Goal: Task Accomplishment & Management: Use online tool/utility

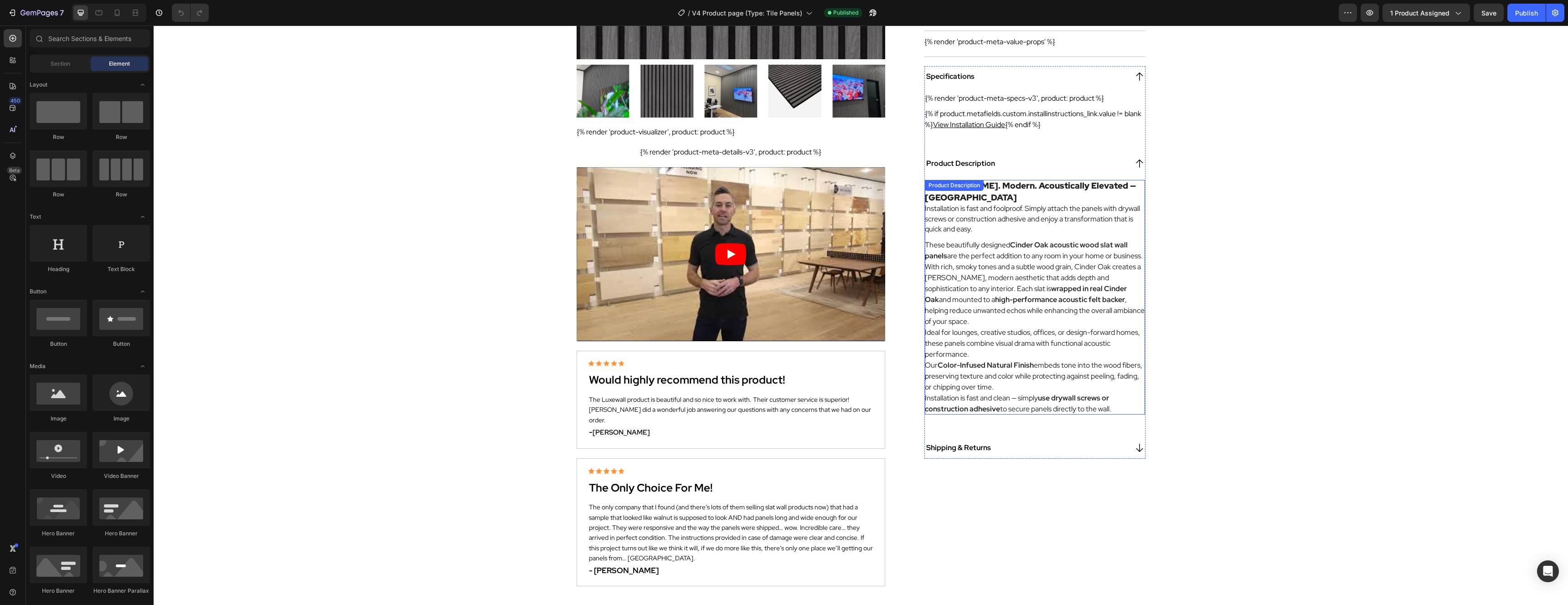
scroll to position [330, 0]
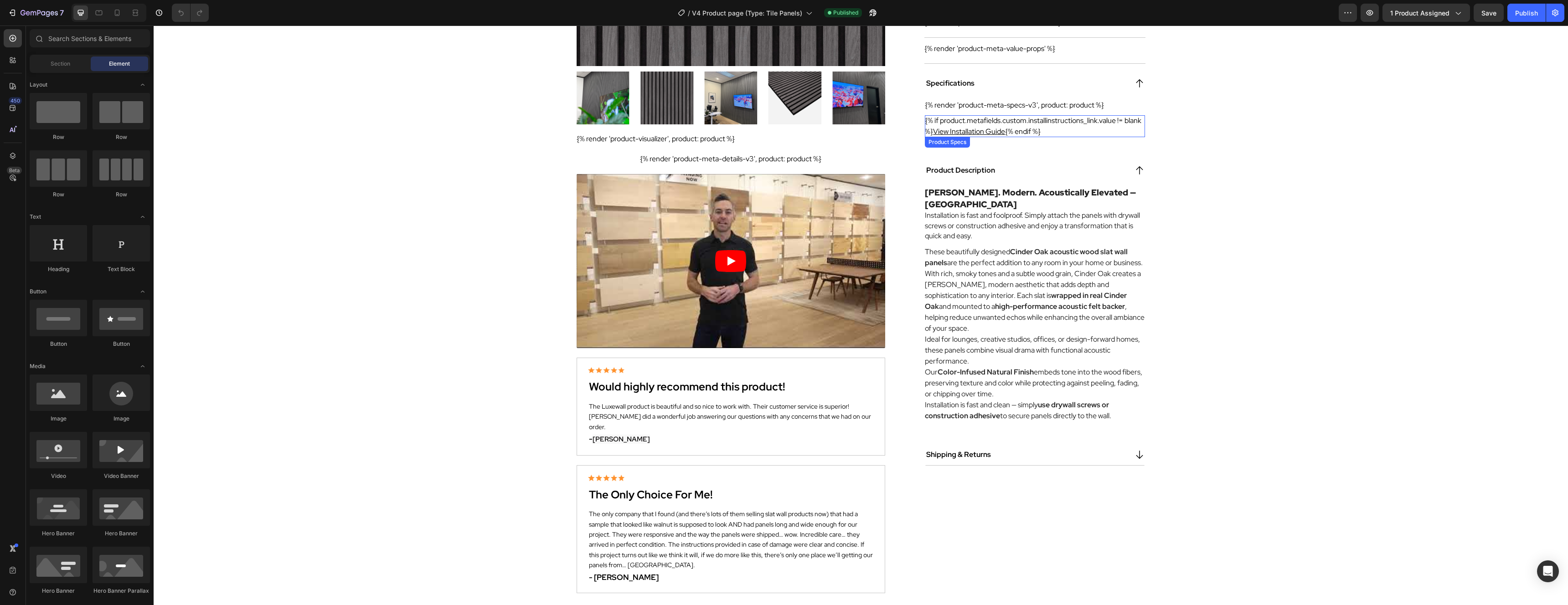
click at [1045, 128] on div "{% if product.metafields.custom.installinstructions_link.value != blank %} View…" at bounding box center [1034, 126] width 220 height 22
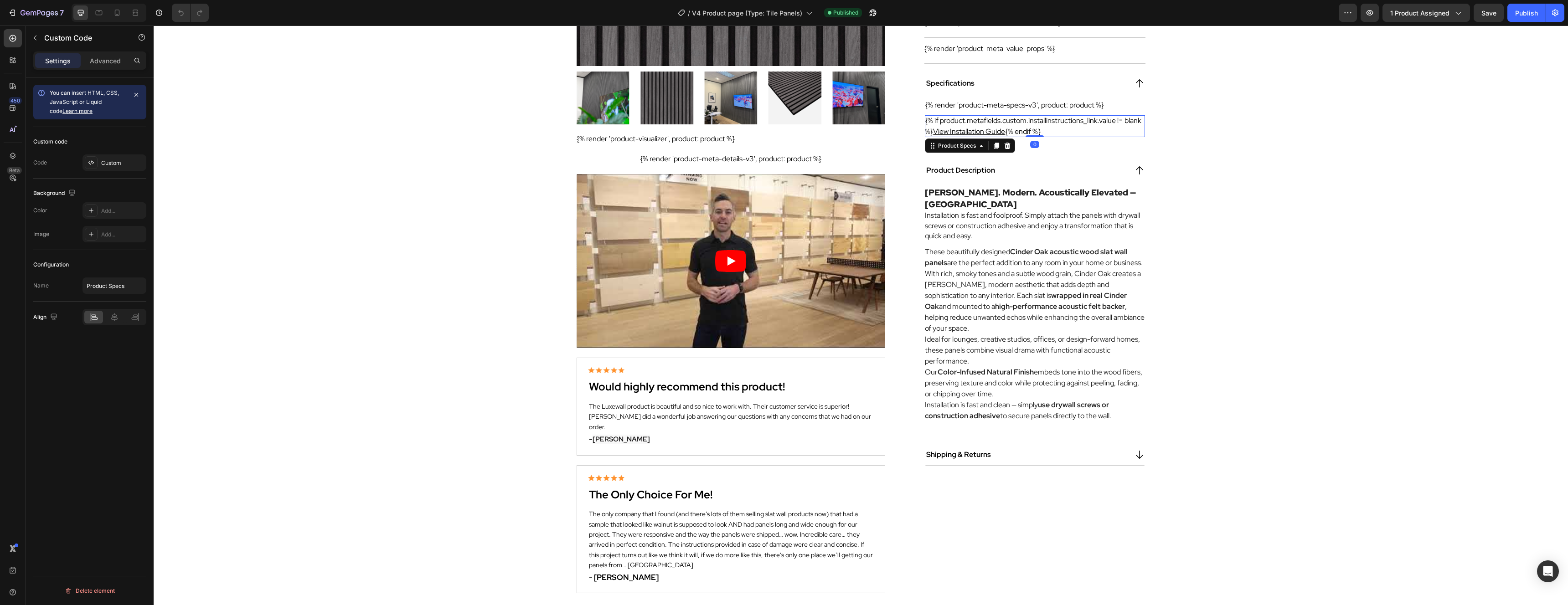
click at [995, 130] on link "View Installation Guide" at bounding box center [969, 131] width 72 height 10
click at [1079, 124] on div "{% if product.metafields.custom.installinstructions_link.value != blank %} View…" at bounding box center [1034, 126] width 220 height 22
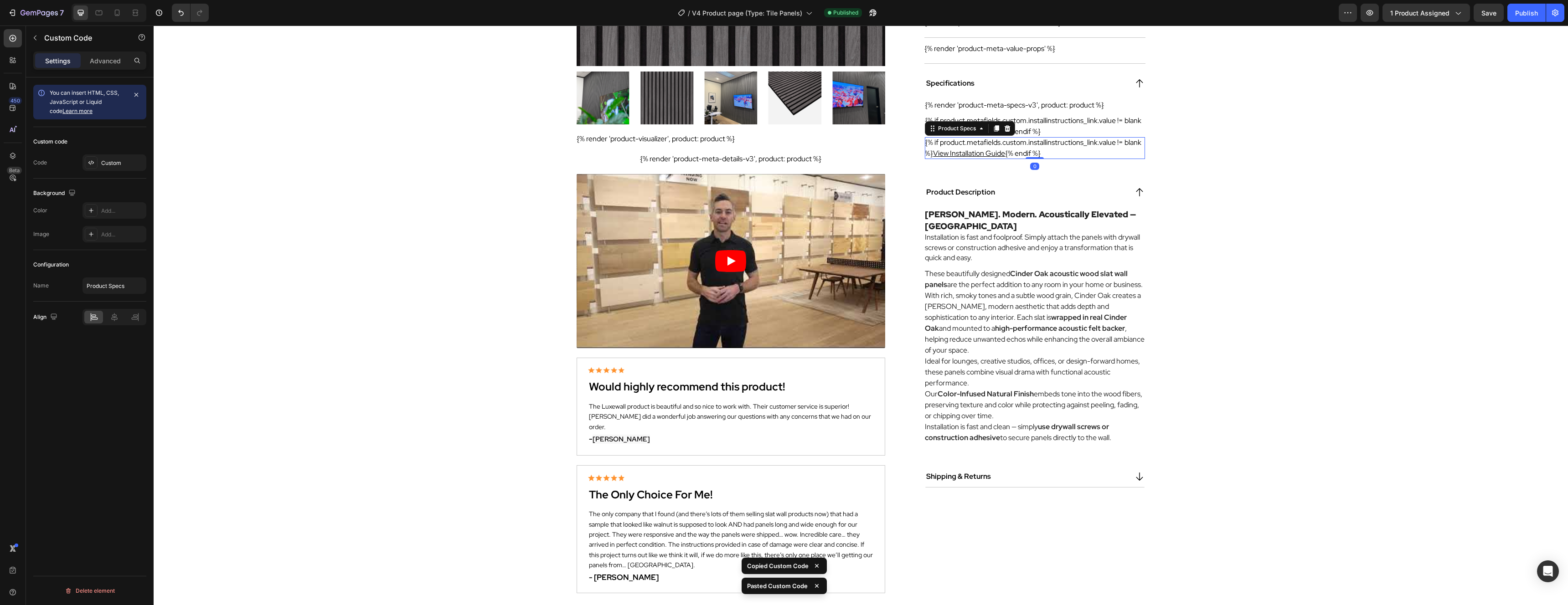
click at [987, 149] on link "View Installation Guide" at bounding box center [969, 153] width 72 height 10
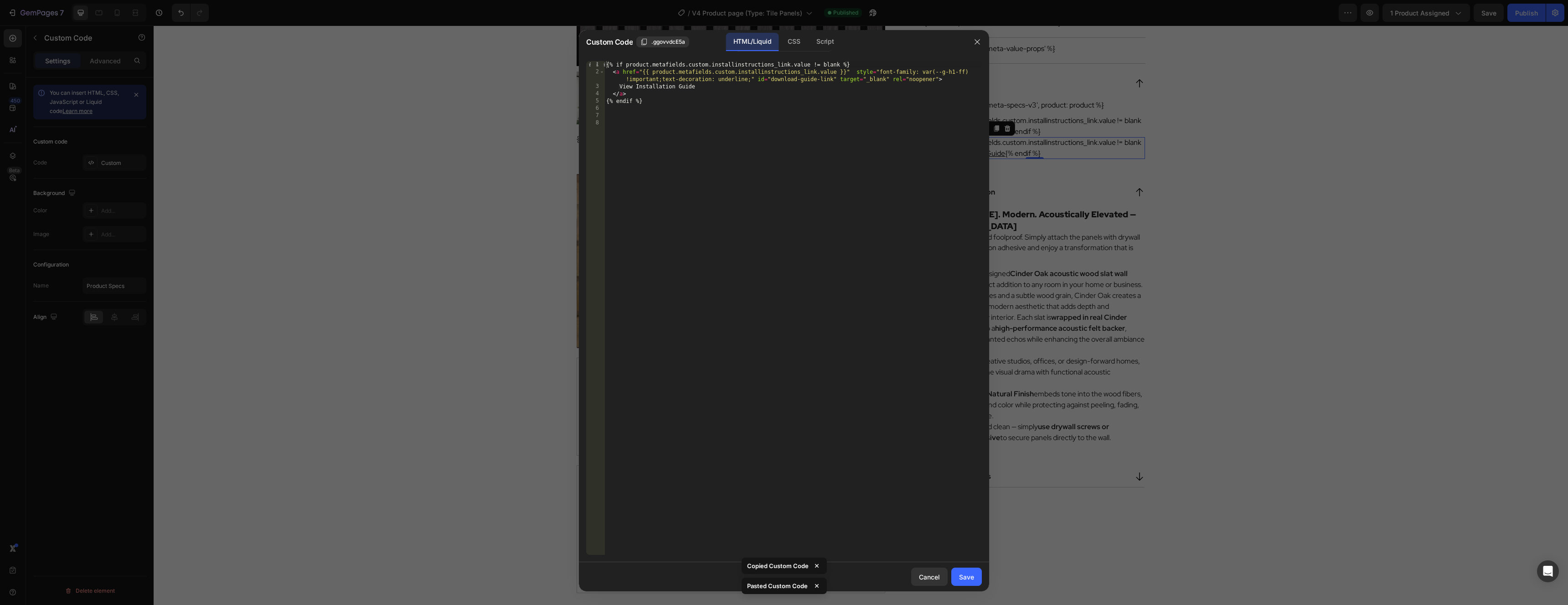
type textarea "{% if product.metafields.custom.installinstructions_link.value != blank %}"
drag, startPoint x: 869, startPoint y: 66, endPoint x: 591, endPoint y: 61, distance: 278.0
click at [591, 61] on div "{% if product.metafields.custom.installinstructions_link.value != blank %} 1 2 …" at bounding box center [784, 308] width 396 height 494
drag, startPoint x: 653, startPoint y: 102, endPoint x: 580, endPoint y: 100, distance: 73.0
click at [580, 100] on div "1 2 3 4 5 6 7 8 < a href = "{{ product.metafields.custom.installinstructions_li…" at bounding box center [784, 308] width 410 height 509
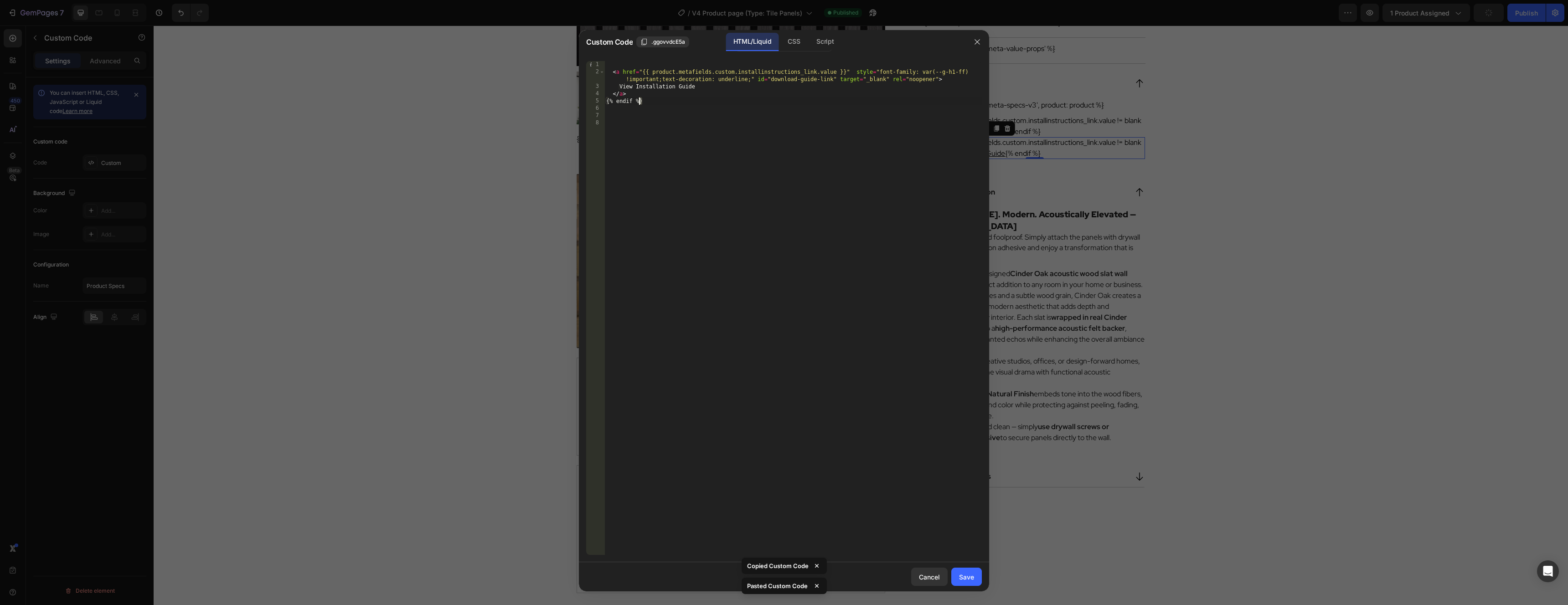
type textarea "{% endif %}"
drag, startPoint x: 692, startPoint y: 88, endPoint x: 643, endPoint y: 88, distance: 49.0
click at [644, 88] on div "< a href = "{{ product.metafields.custom.installinstructions_link.value }}" sty…" at bounding box center [793, 315] width 377 height 509
type textarea "View Care & Maintenance Guide"
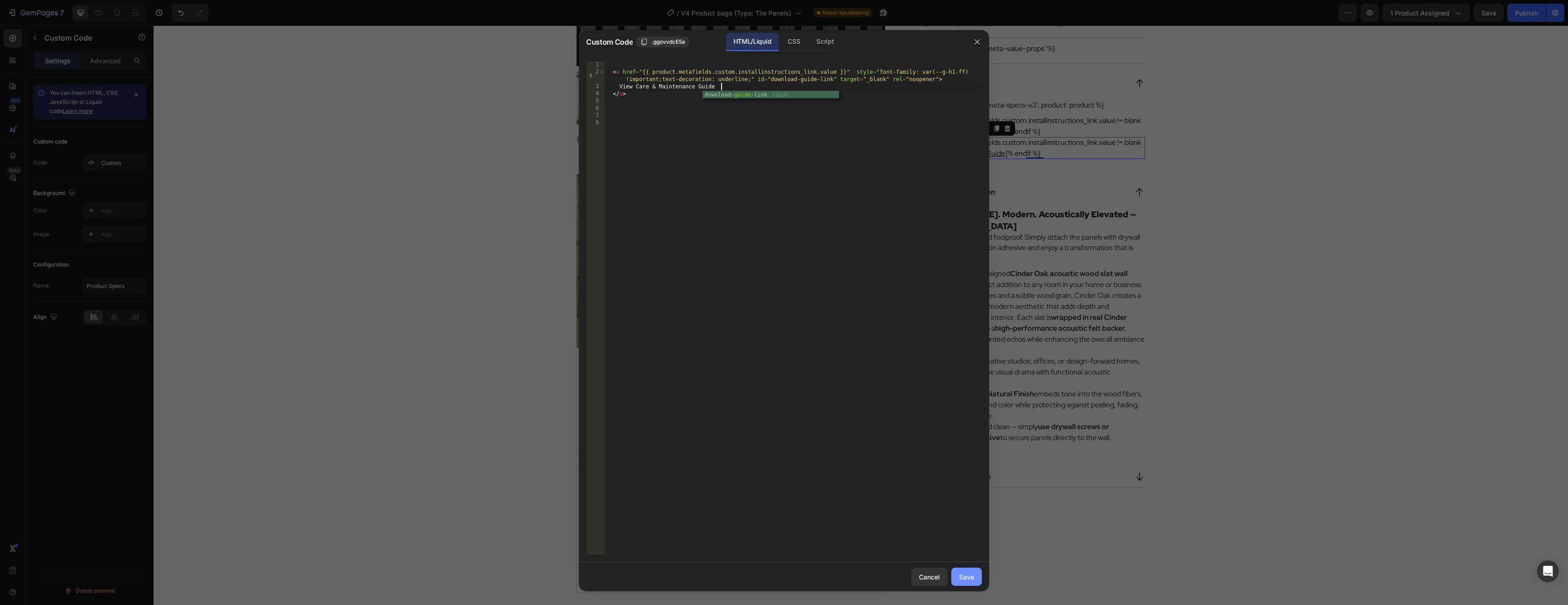
click at [959, 579] on div "Save" at bounding box center [967, 578] width 15 height 10
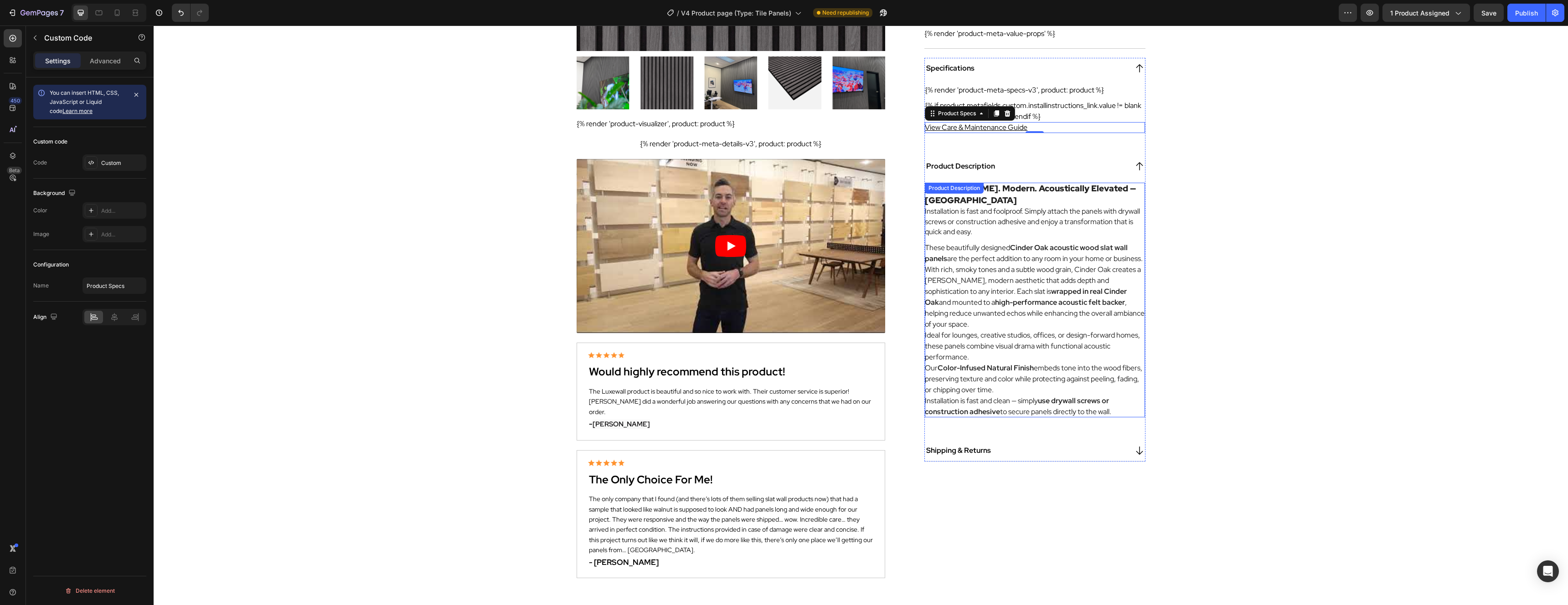
scroll to position [330, 0]
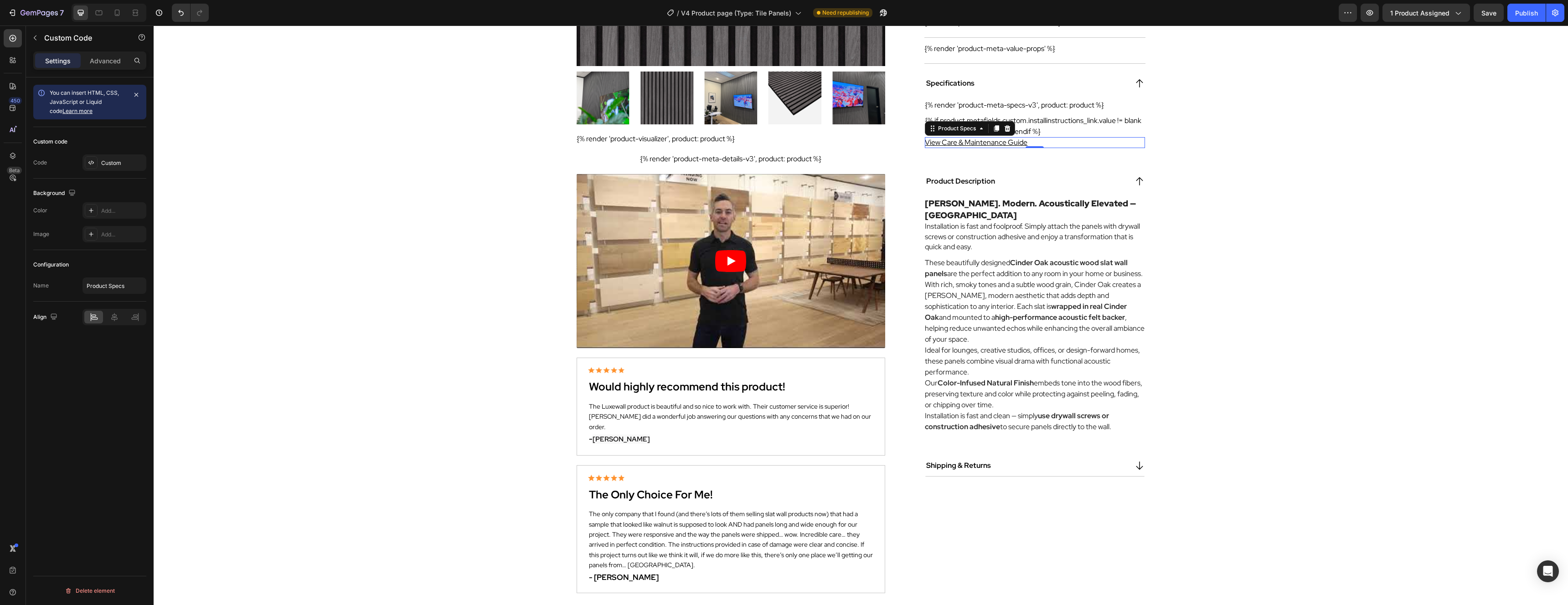
click at [1007, 141] on link "View Care & Maintenance Guide" at bounding box center [976, 142] width 102 height 10
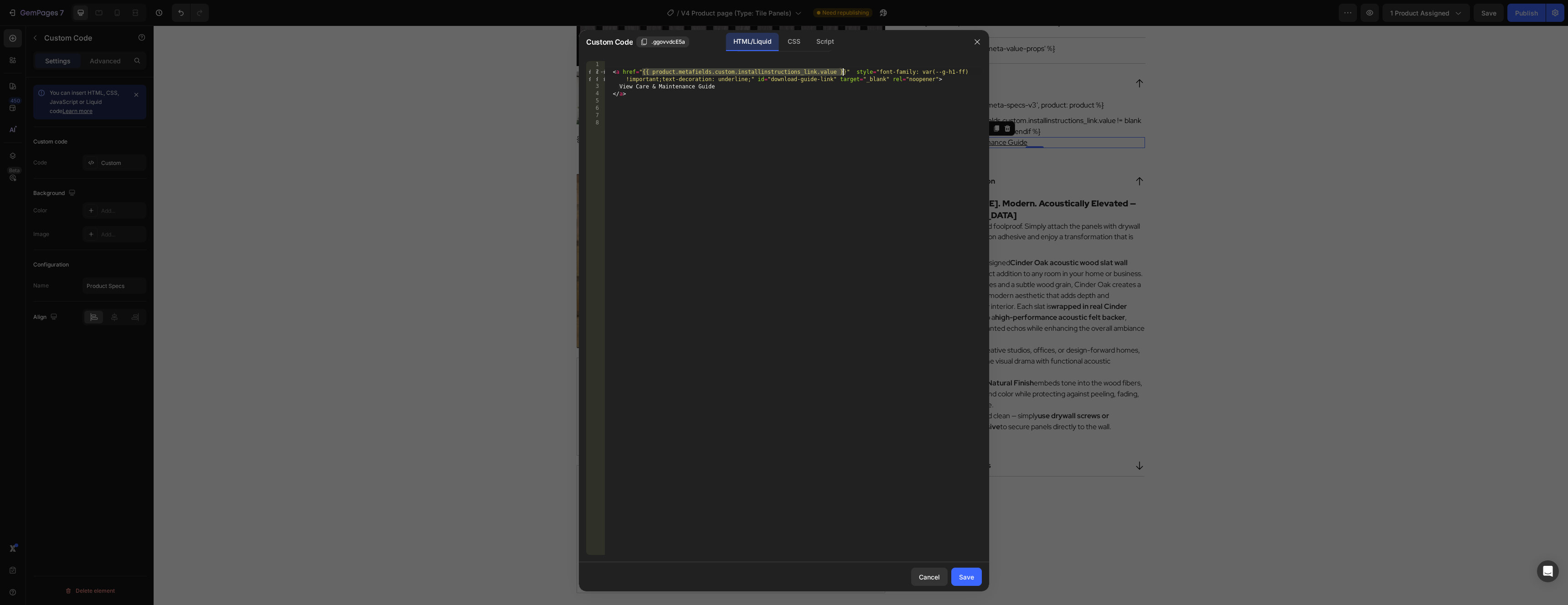
drag, startPoint x: 643, startPoint y: 72, endPoint x: 844, endPoint y: 72, distance: 201.0
click at [844, 72] on div "< a href = "{{ product.metafields.custom.installinstructions_link.value }}" sty…" at bounding box center [793, 315] width 377 height 509
paste textarea "https://www.luxewall.com/pages/maintenance-guide"
type textarea "<a href="https://www.luxewall.com/pages/maintenance-guide" style="font-family: …"
drag, startPoint x: 975, startPoint y: 573, endPoint x: 1017, endPoint y: 466, distance: 114.9
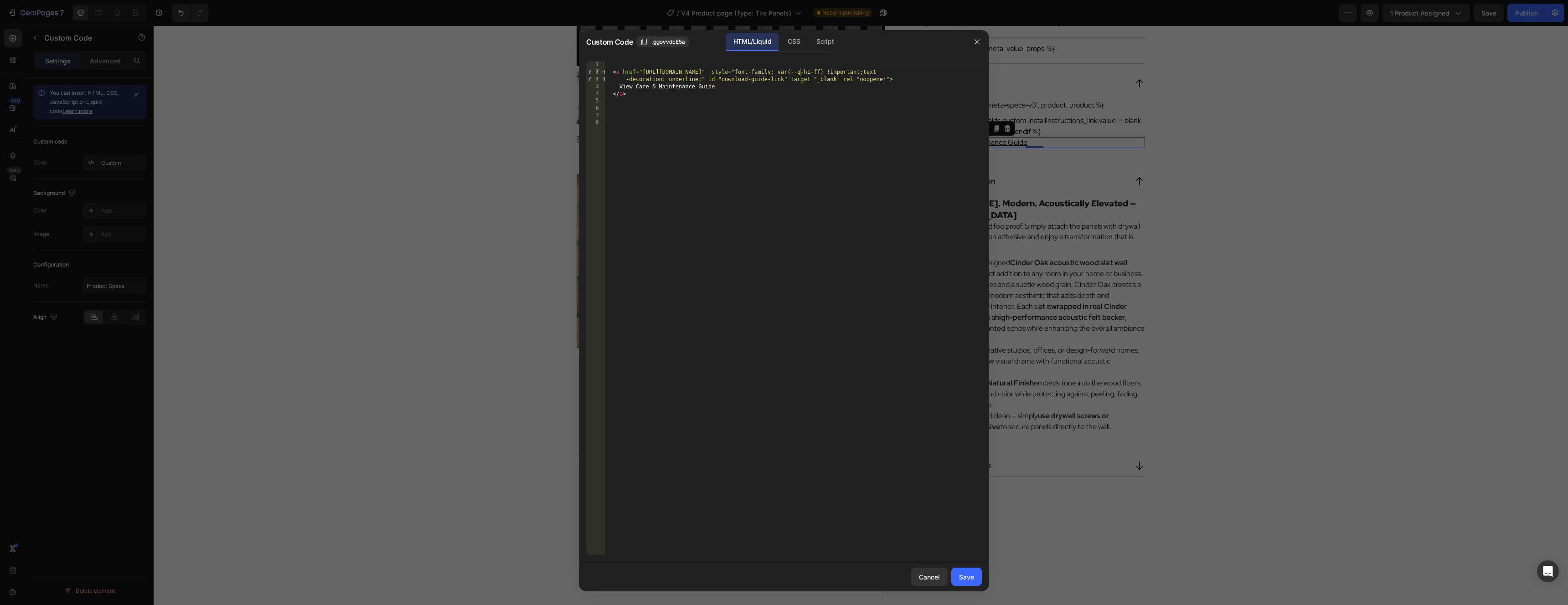
click at [975, 573] on button "Save" at bounding box center [967, 577] width 30 height 18
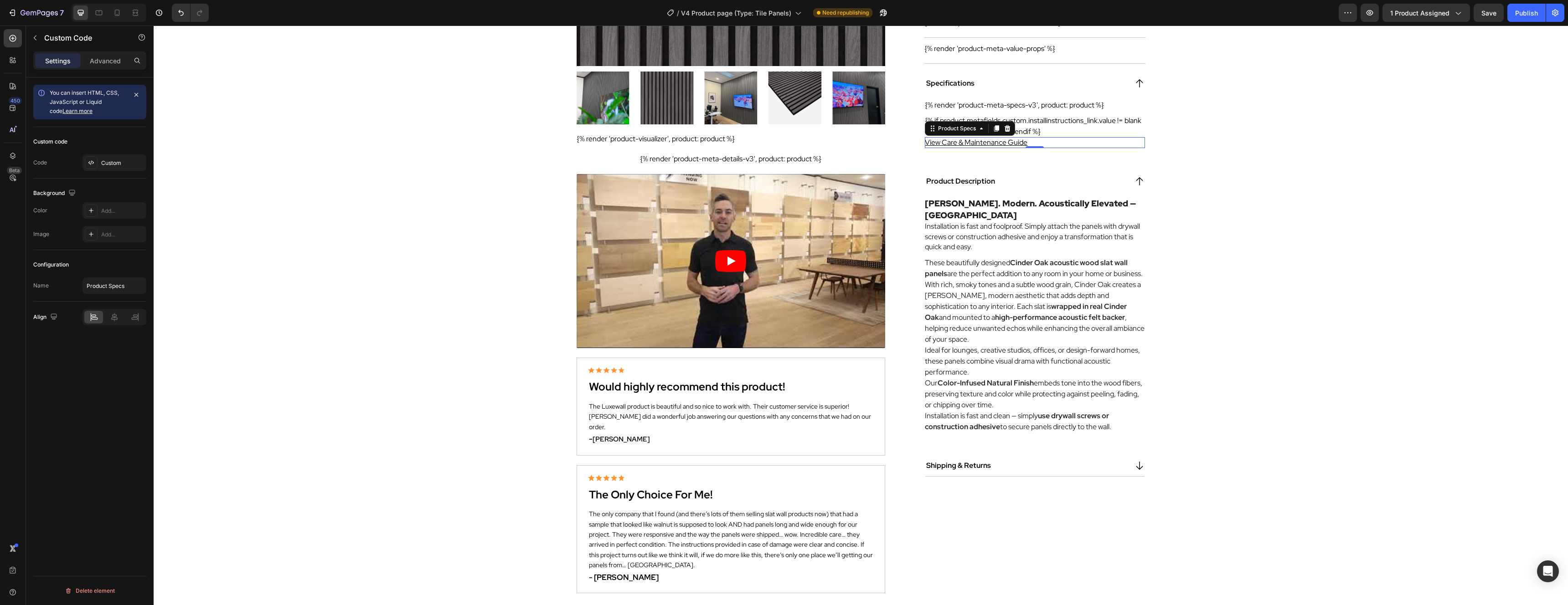
click at [1060, 144] on div "View Care & Maintenance Guide" at bounding box center [1034, 142] width 220 height 11
click at [1496, 19] on button "Save" at bounding box center [1488, 13] width 30 height 18
click at [1525, 15] on div "Publish" at bounding box center [1526, 13] width 23 height 10
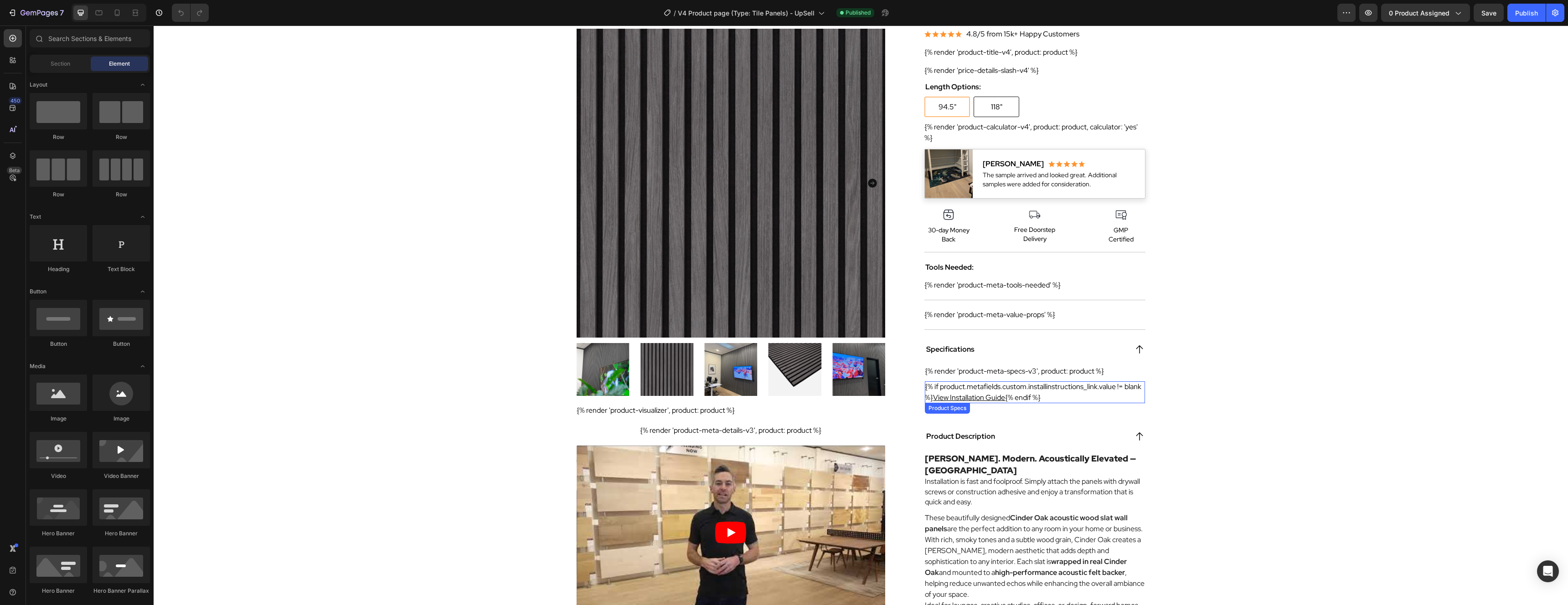
scroll to position [94, 0]
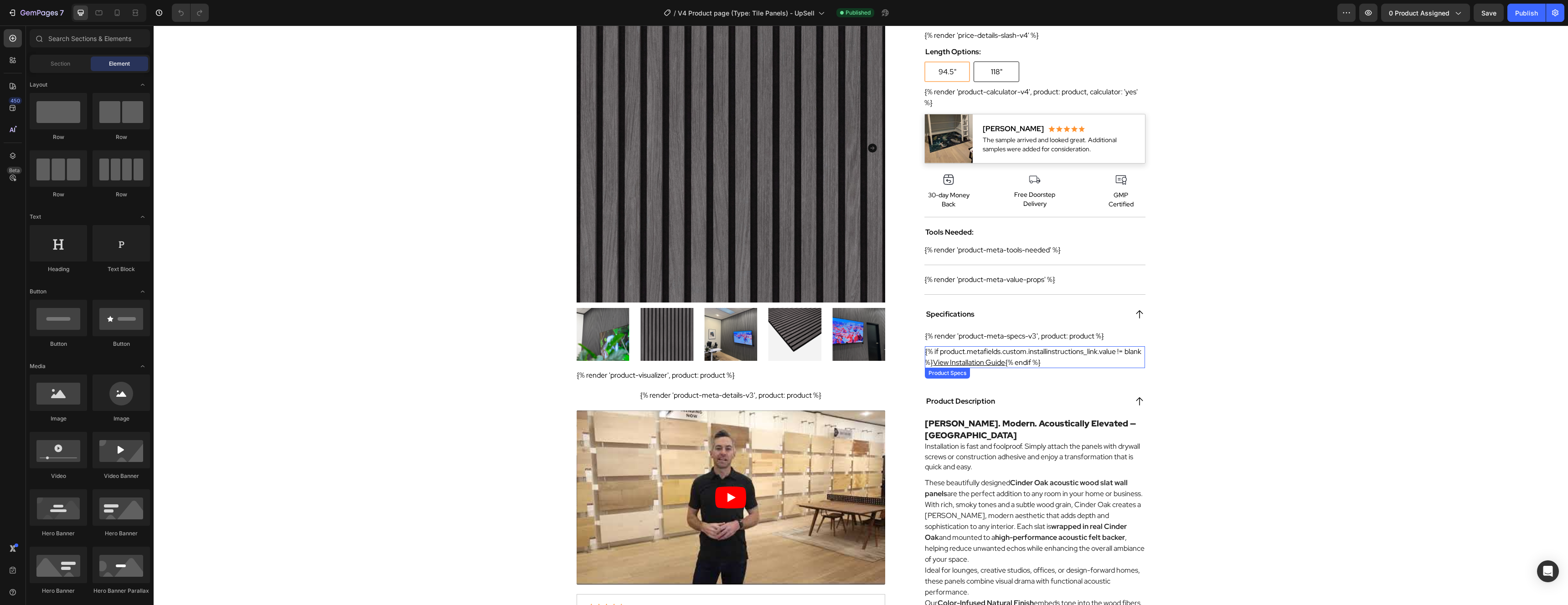
click at [1089, 357] on div "{% if product.metafields.custom.installinstructions_link.value != blank %} View…" at bounding box center [1034, 357] width 220 height 22
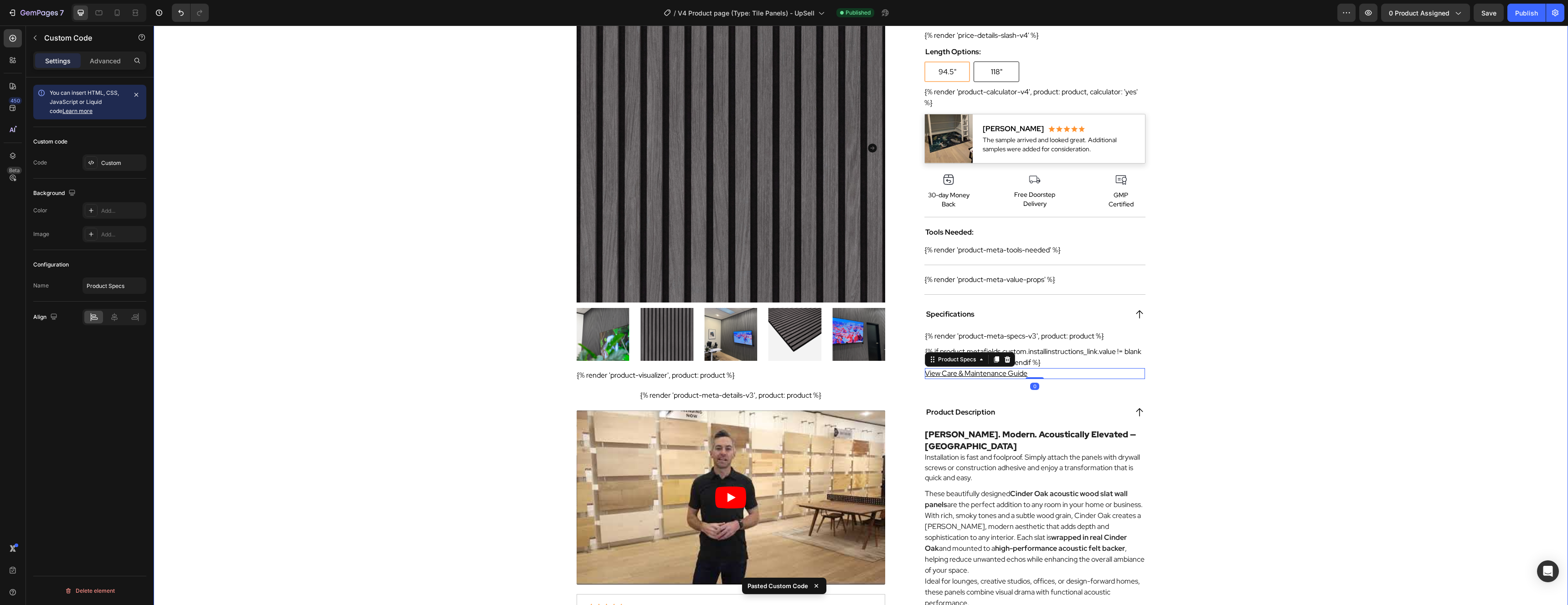
click at [1259, 332] on div "Product Images {% render 'product-visualizer', product: product %} Product Visu…" at bounding box center [861, 420] width 1415 height 852
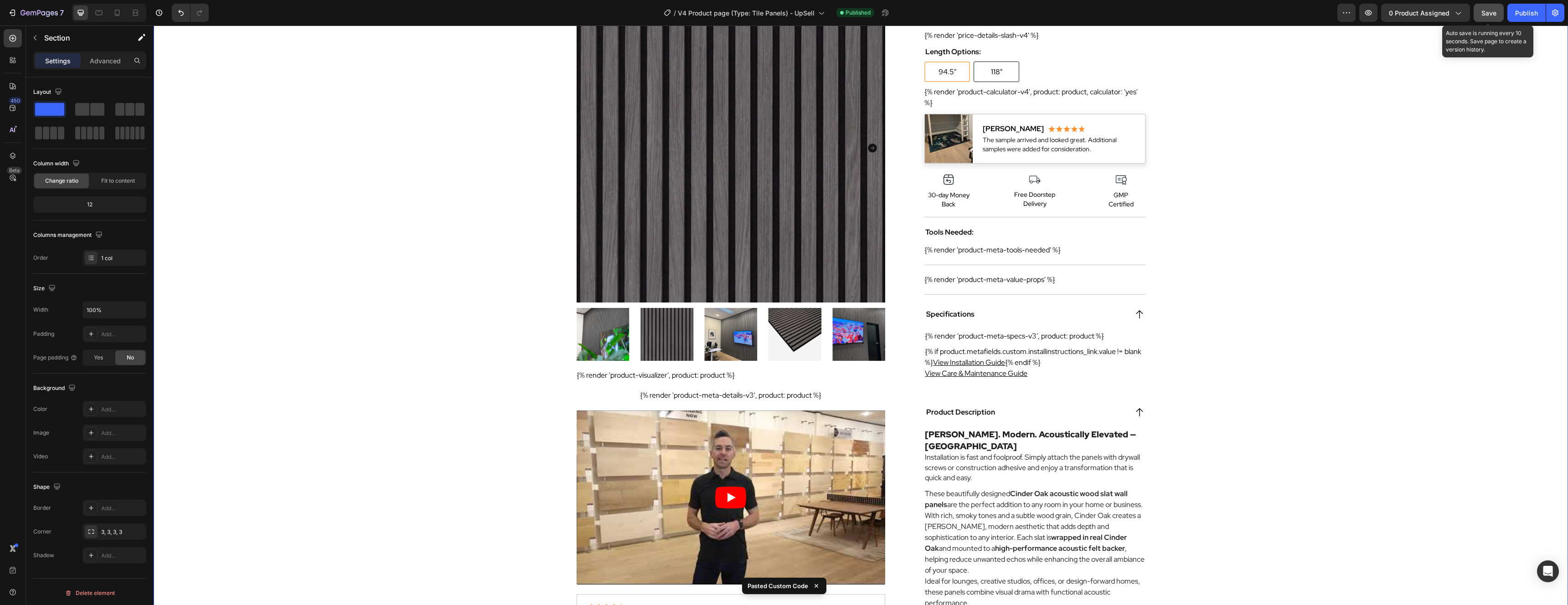
click at [1489, 6] on button "Save" at bounding box center [1488, 13] width 30 height 18
click at [1531, 17] on div "Publish" at bounding box center [1526, 13] width 23 height 10
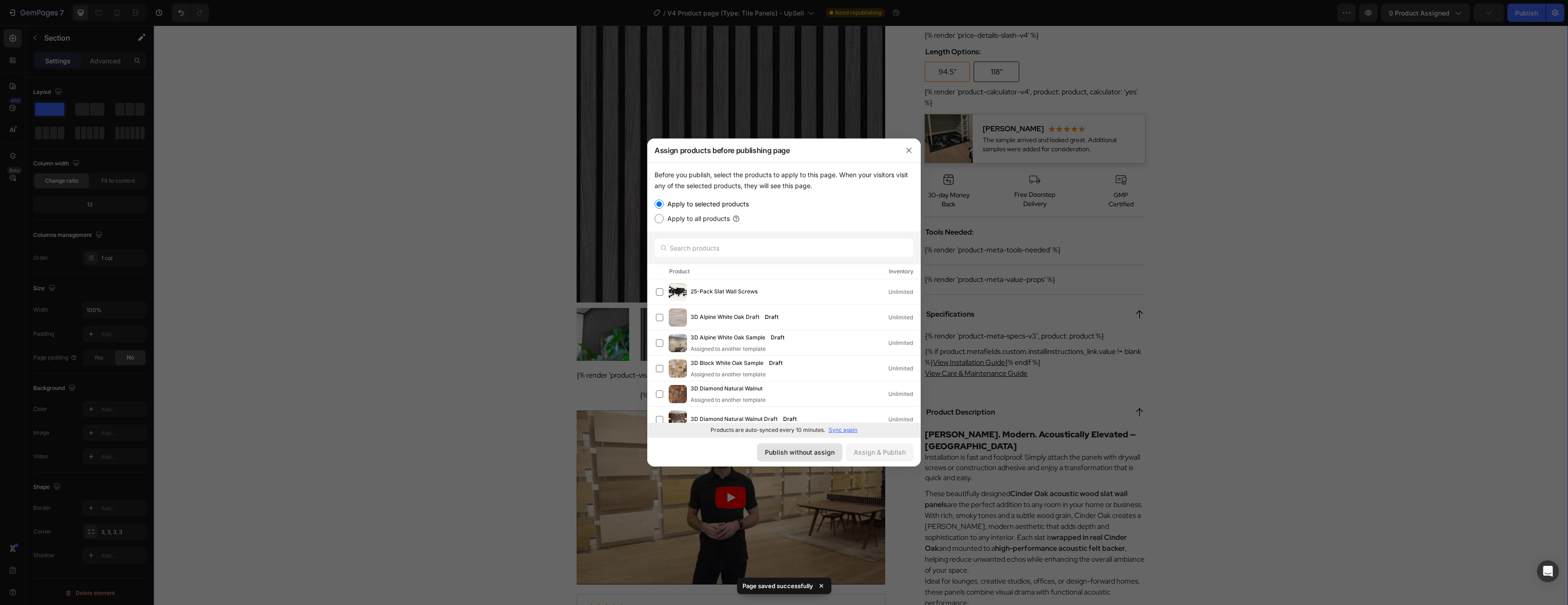
click at [775, 450] on div "Publish without assign" at bounding box center [800, 452] width 70 height 10
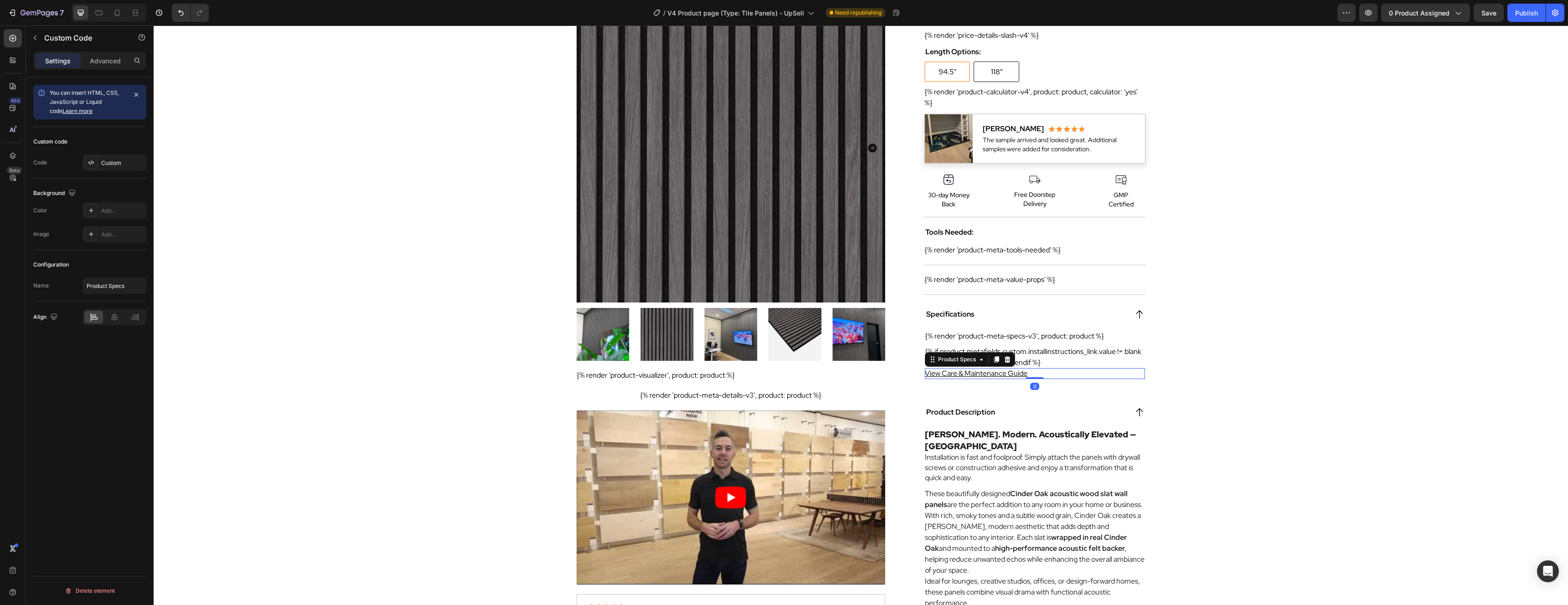
click at [1032, 374] on div "View Care & Maintenance Guide" at bounding box center [1034, 374] width 220 height 11
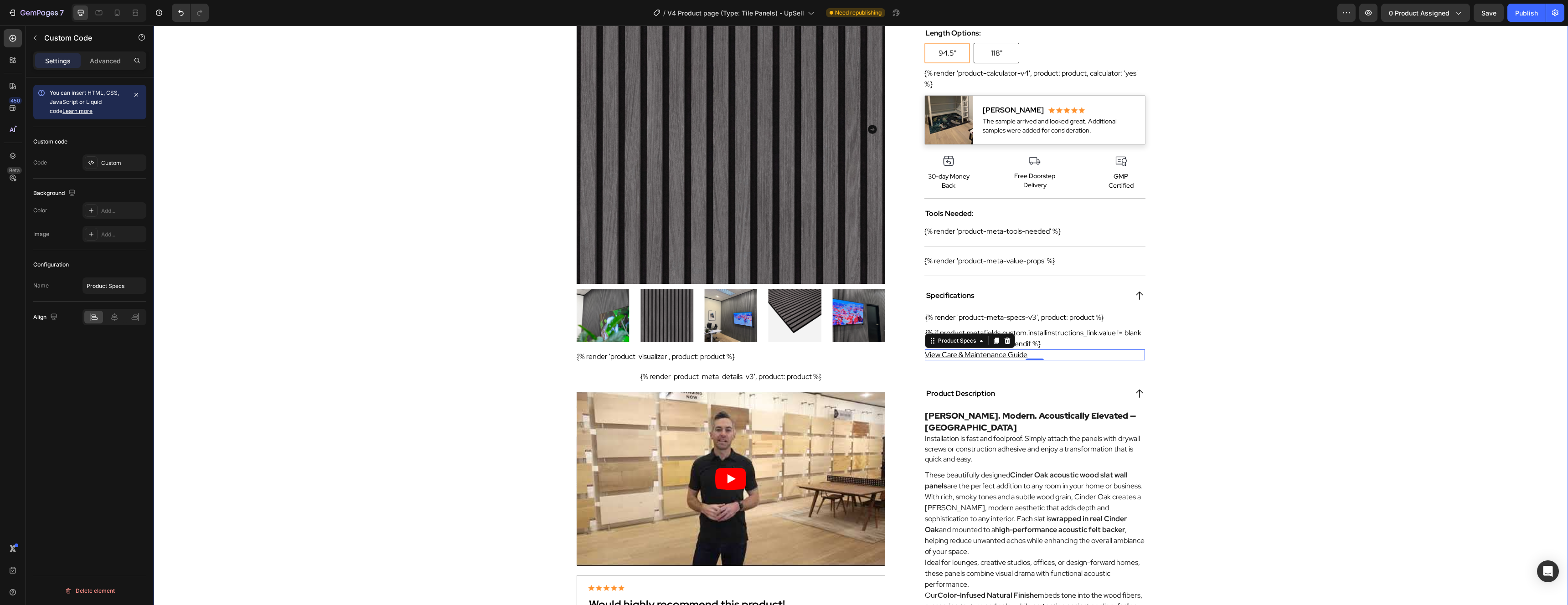
scroll to position [198, 0]
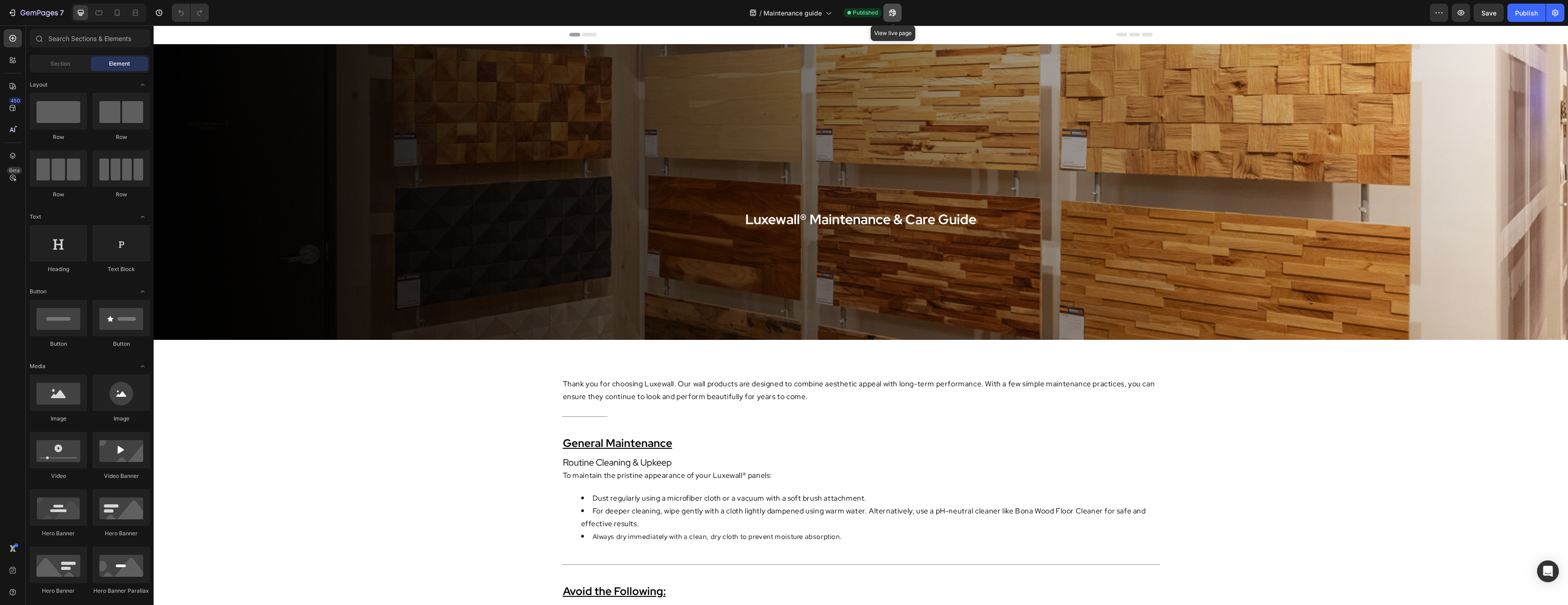
click at [894, 13] on icon "button" at bounding box center [892, 12] width 9 height 9
click at [50, 13] on icon "button" at bounding box center [39, 13] width 37 height 8
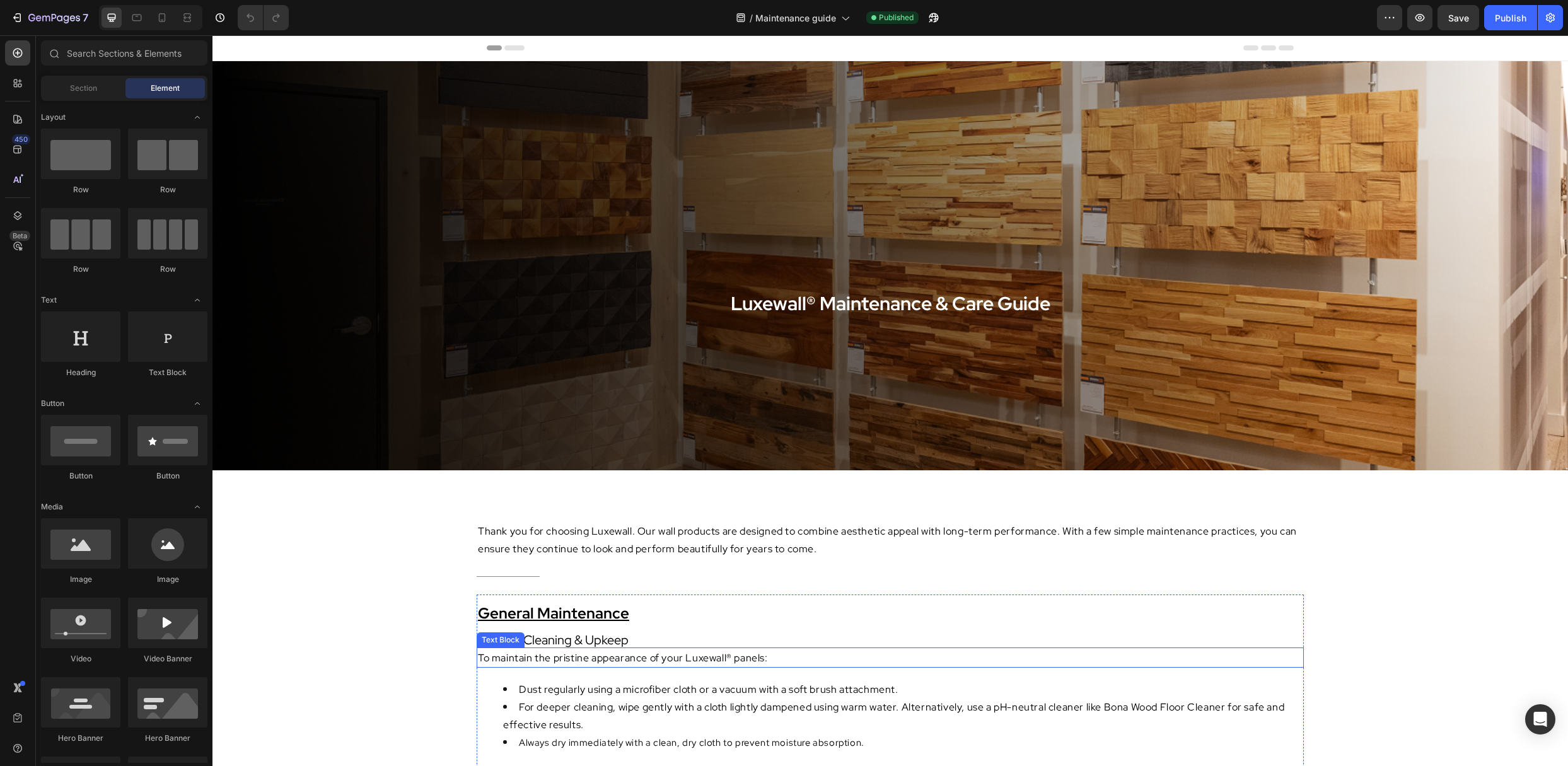
scroll to position [205, 0]
